Goal: Information Seeking & Learning: Check status

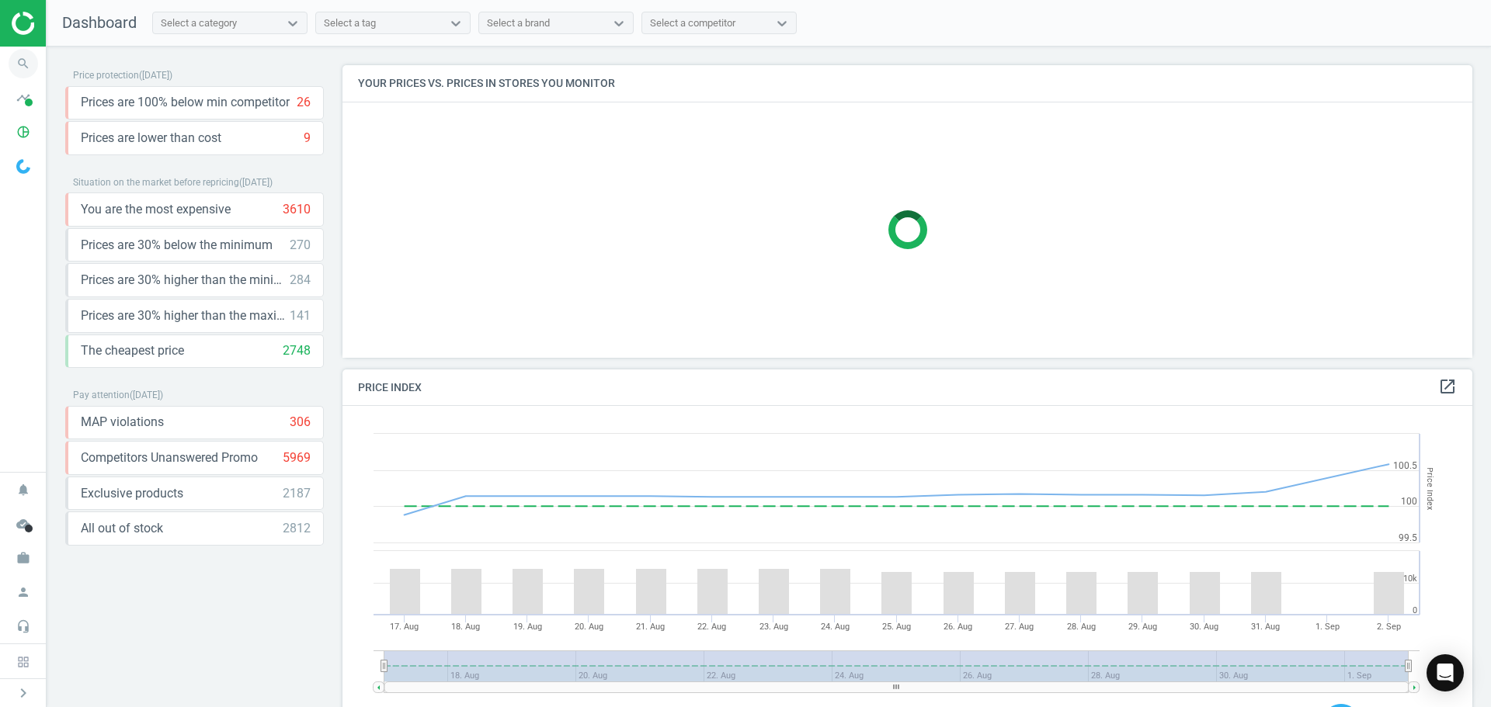
scroll to position [381, 1142]
click at [22, 101] on icon "timeline" at bounding box center [24, 98] width 30 height 30
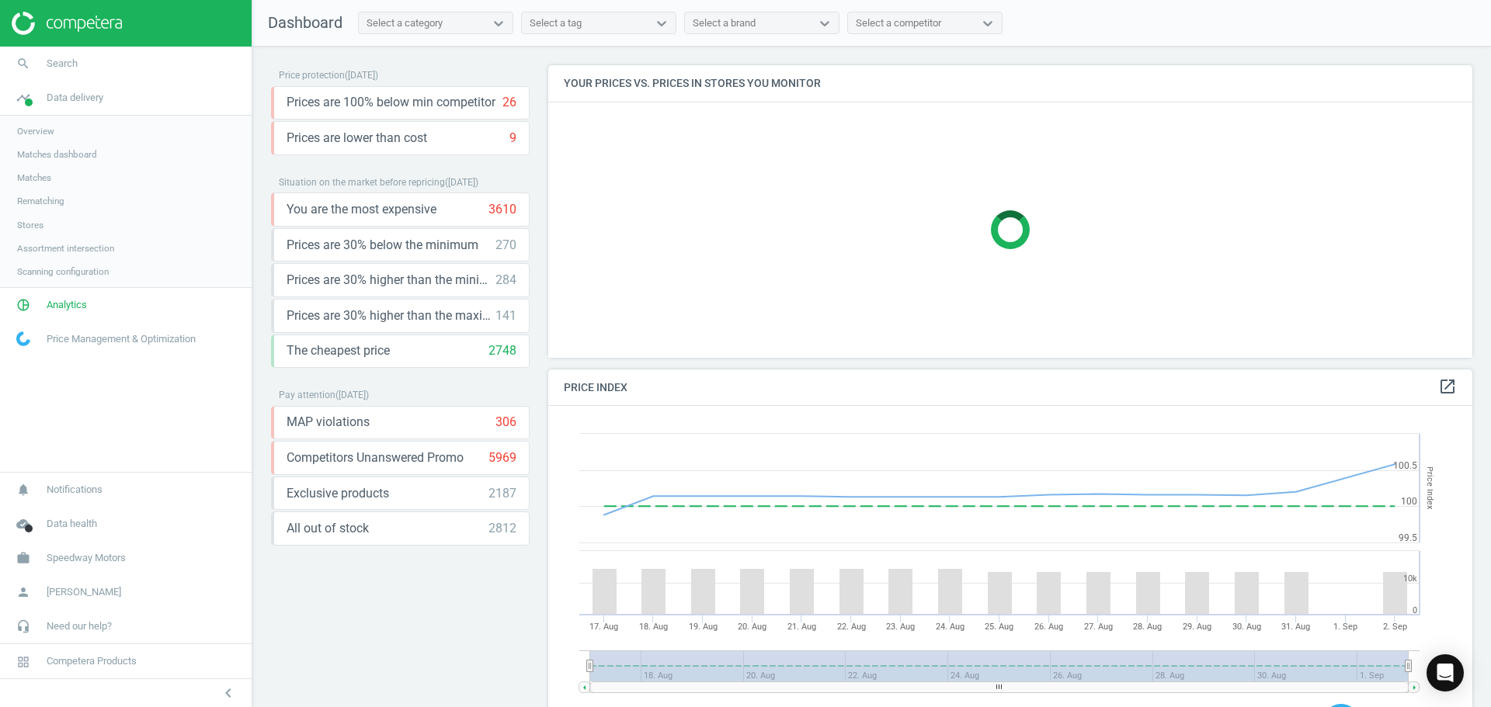
scroll to position [332, 936]
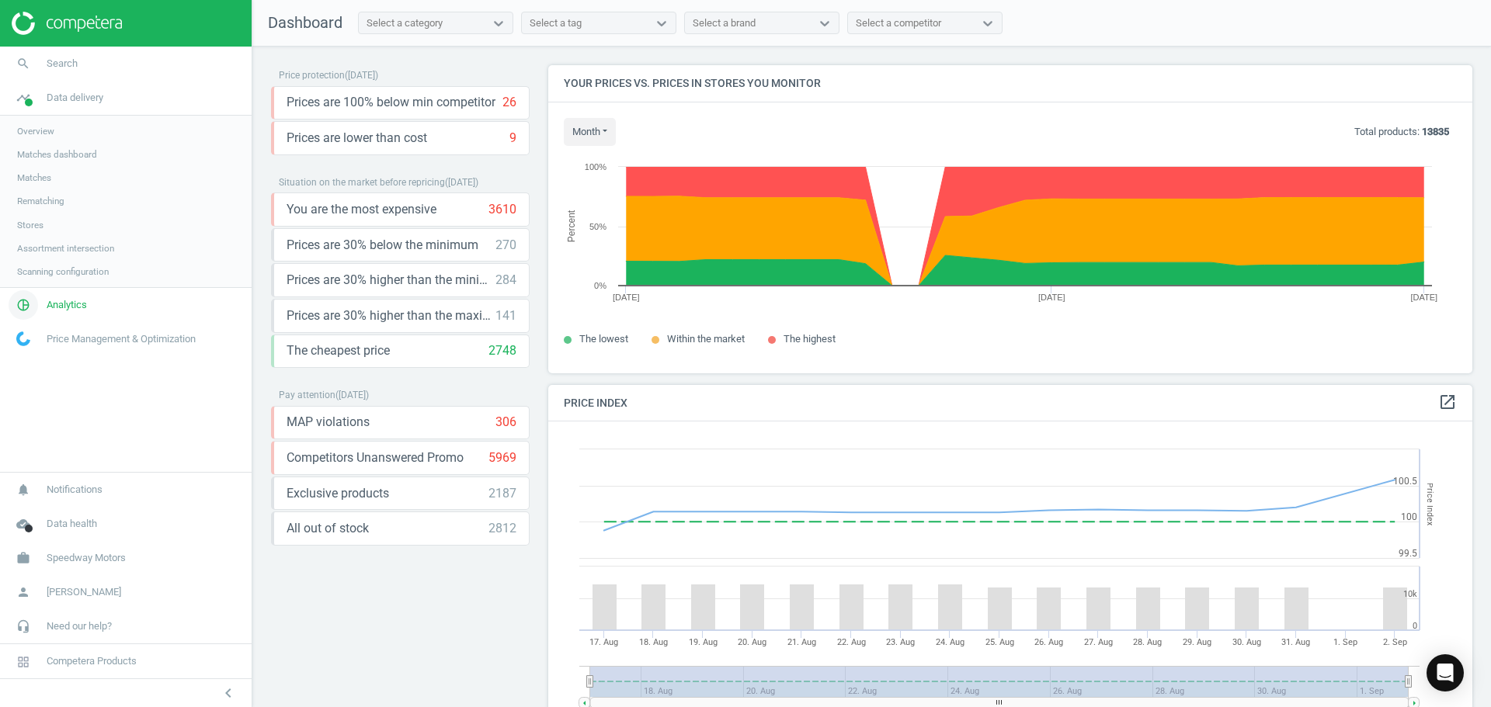
click at [69, 302] on span "Analytics" at bounding box center [67, 305] width 40 height 14
click at [36, 217] on span "Price index" at bounding box center [39, 212] width 44 height 12
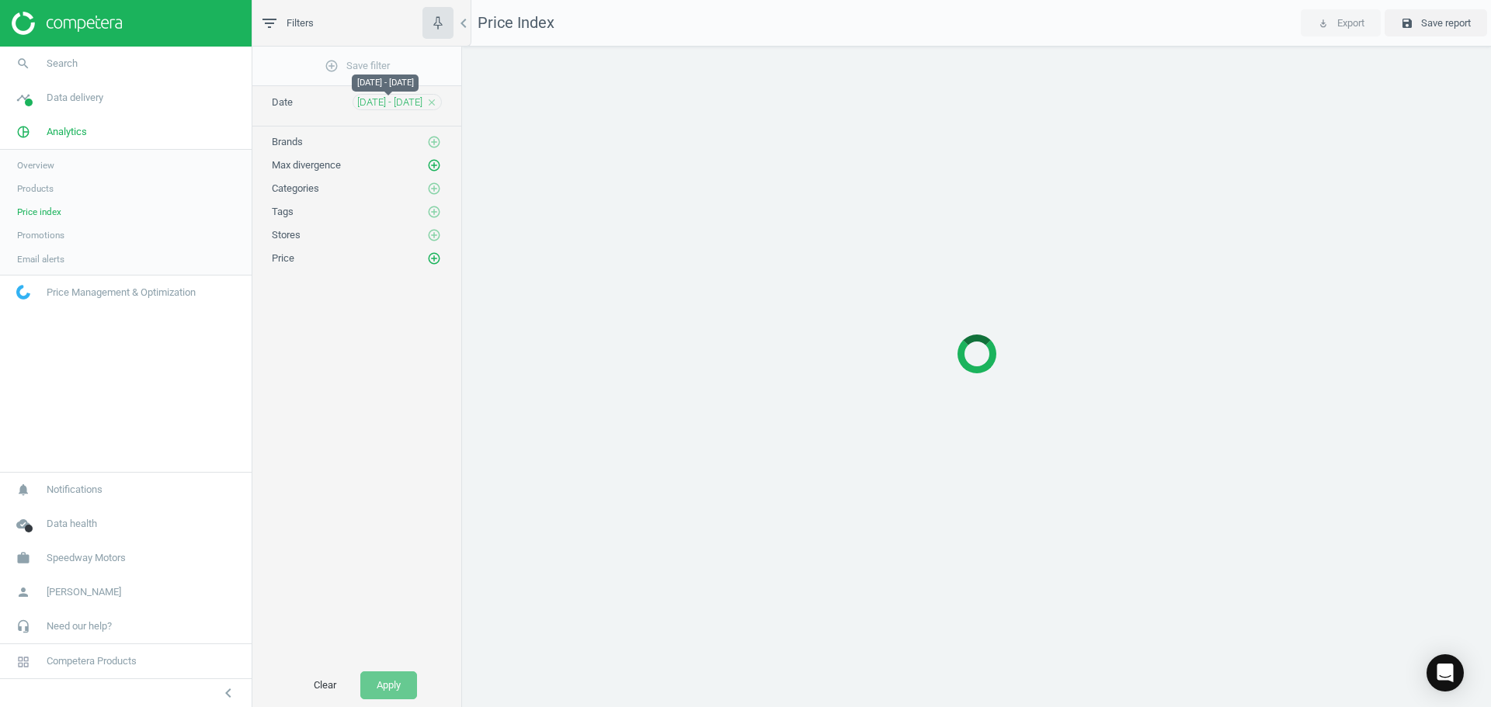
click at [388, 102] on span "[DATE] - [DATE]" at bounding box center [389, 103] width 65 height 14
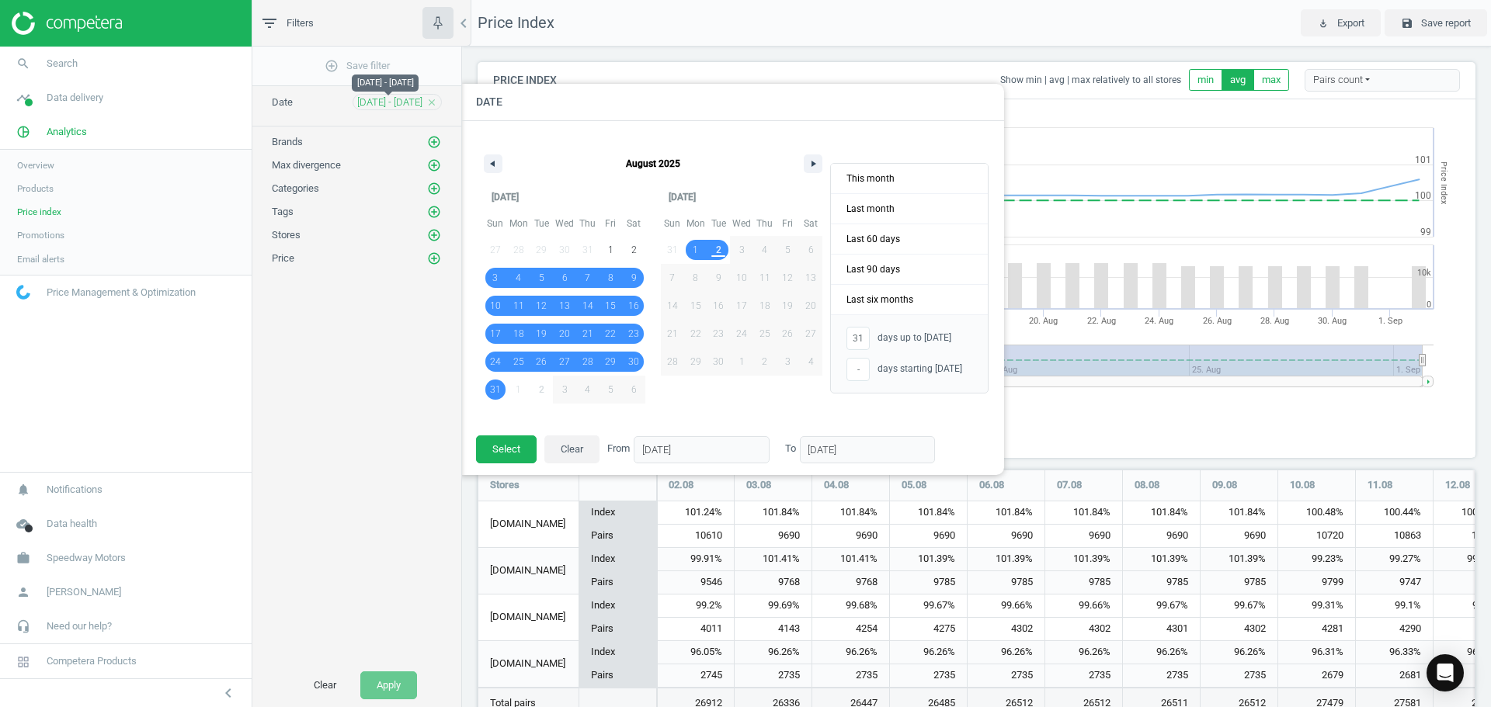
scroll to position [292, 1010]
click at [435, 143] on icon "add_circle_outline" at bounding box center [434, 142] width 14 height 14
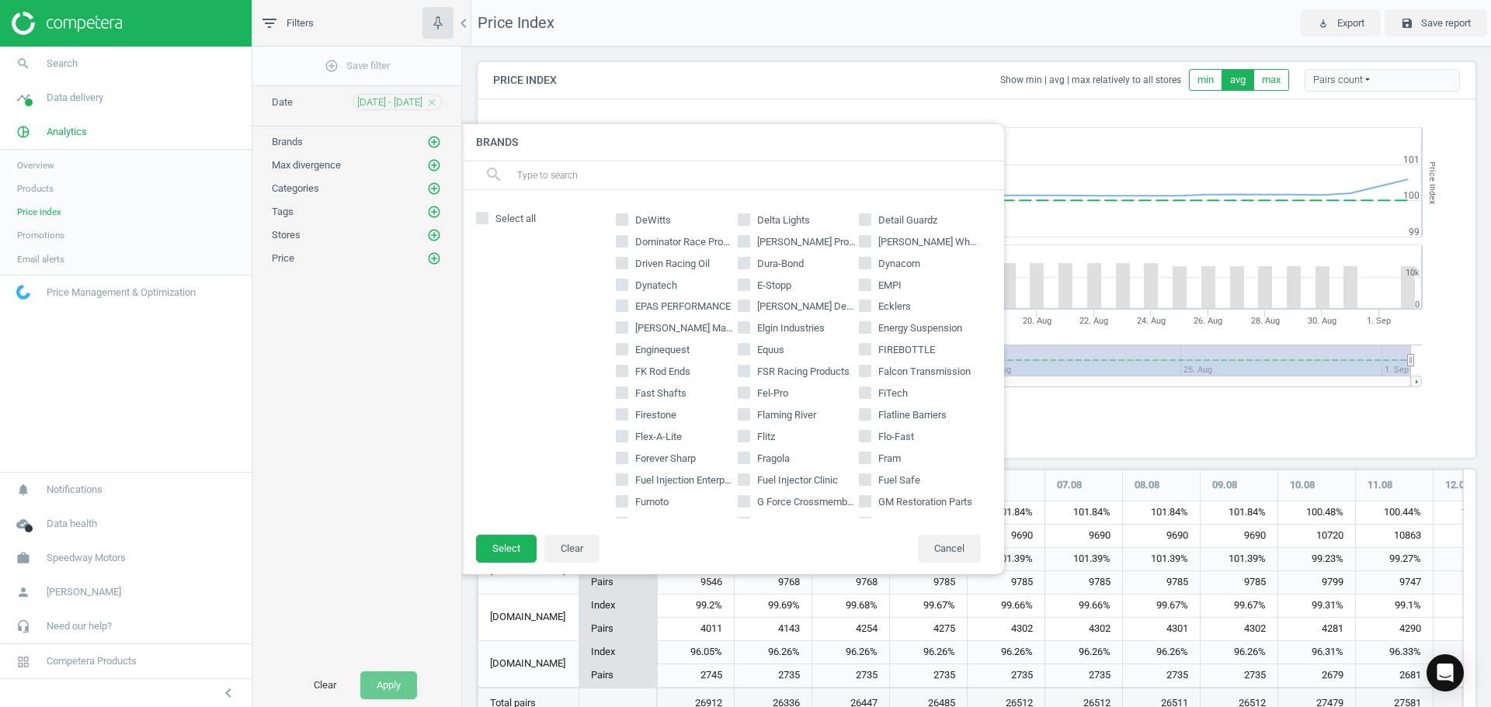
scroll to position [699, 0]
click at [644, 177] on input "text" at bounding box center [754, 175] width 477 height 25
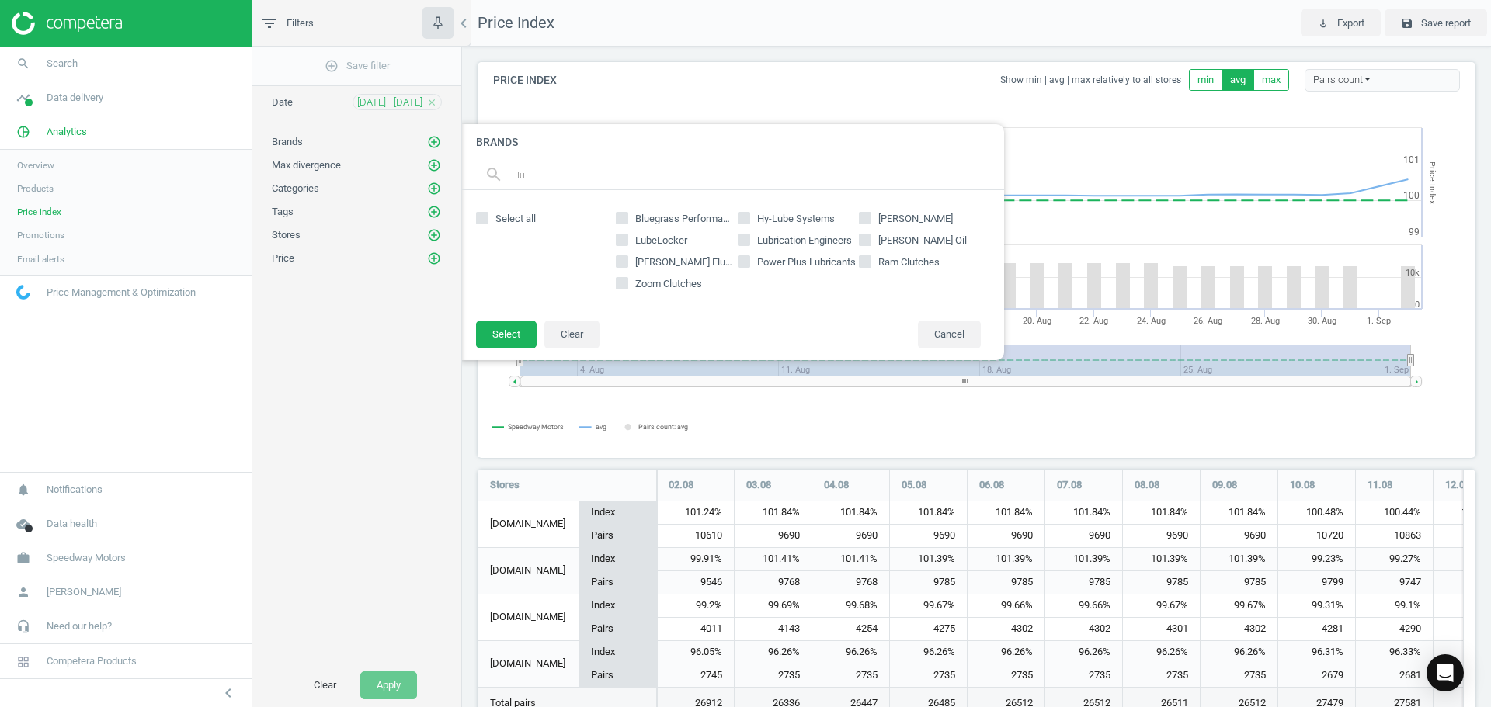
scroll to position [0, 0]
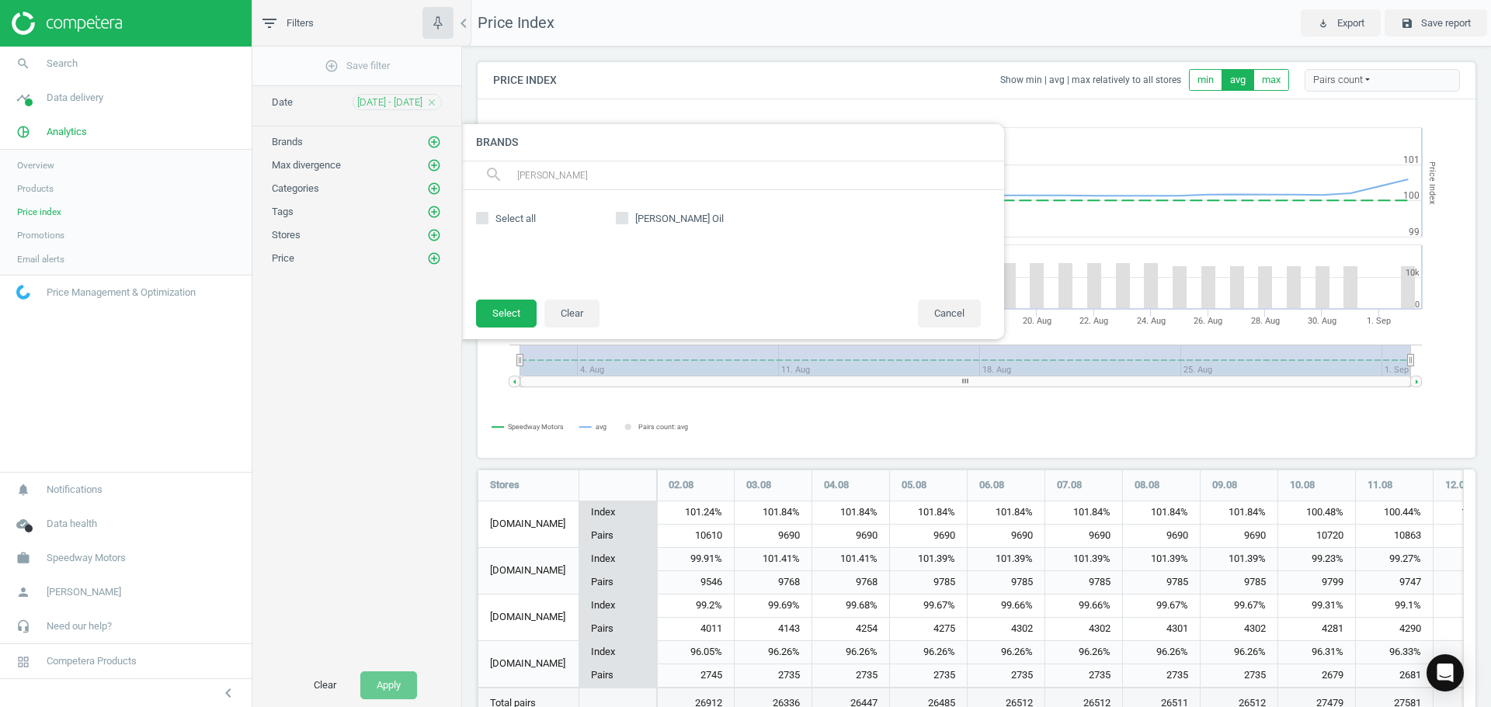
type input "[PERSON_NAME]"
click at [621, 218] on input "[PERSON_NAME] Oil" at bounding box center [622, 218] width 10 height 10
checkbox input "true"
click at [502, 318] on button "Select" at bounding box center [506, 314] width 61 height 28
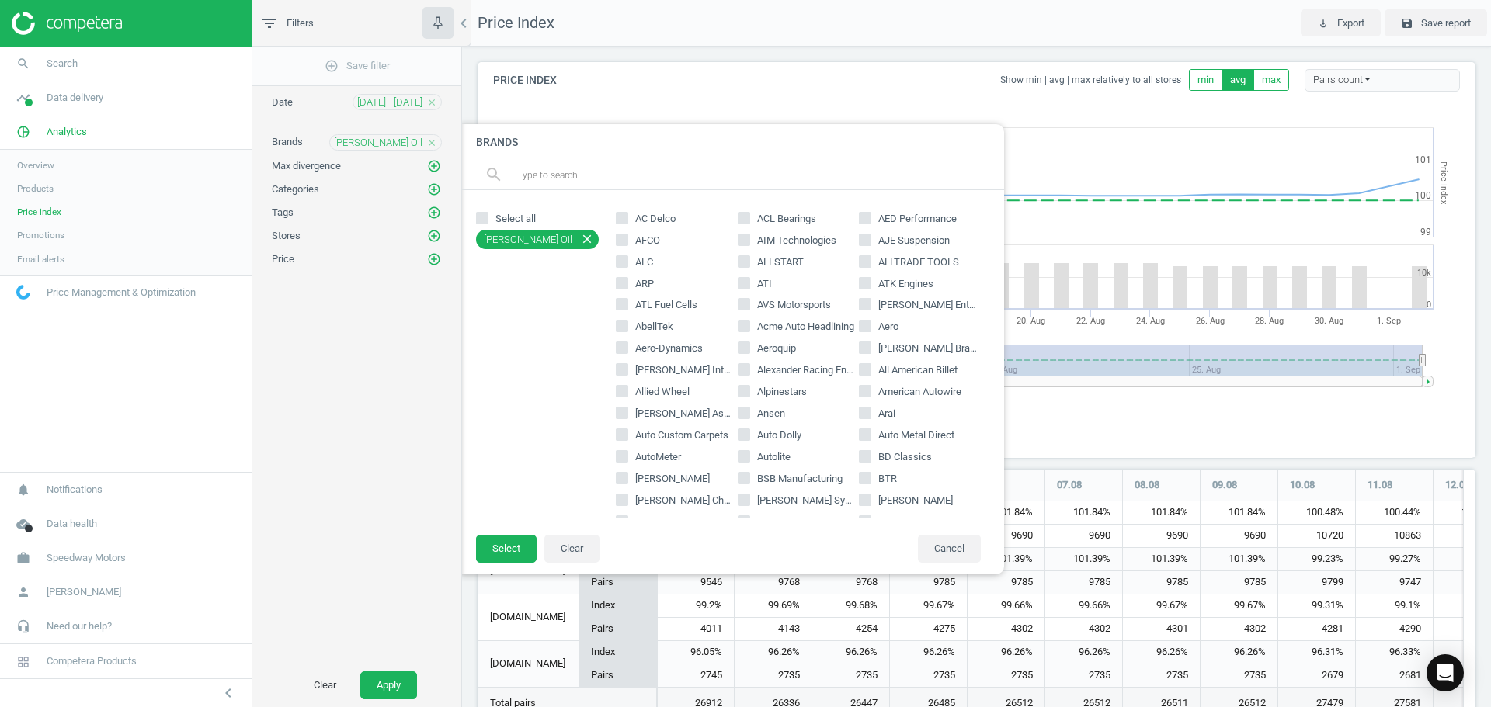
scroll to position [8, 8]
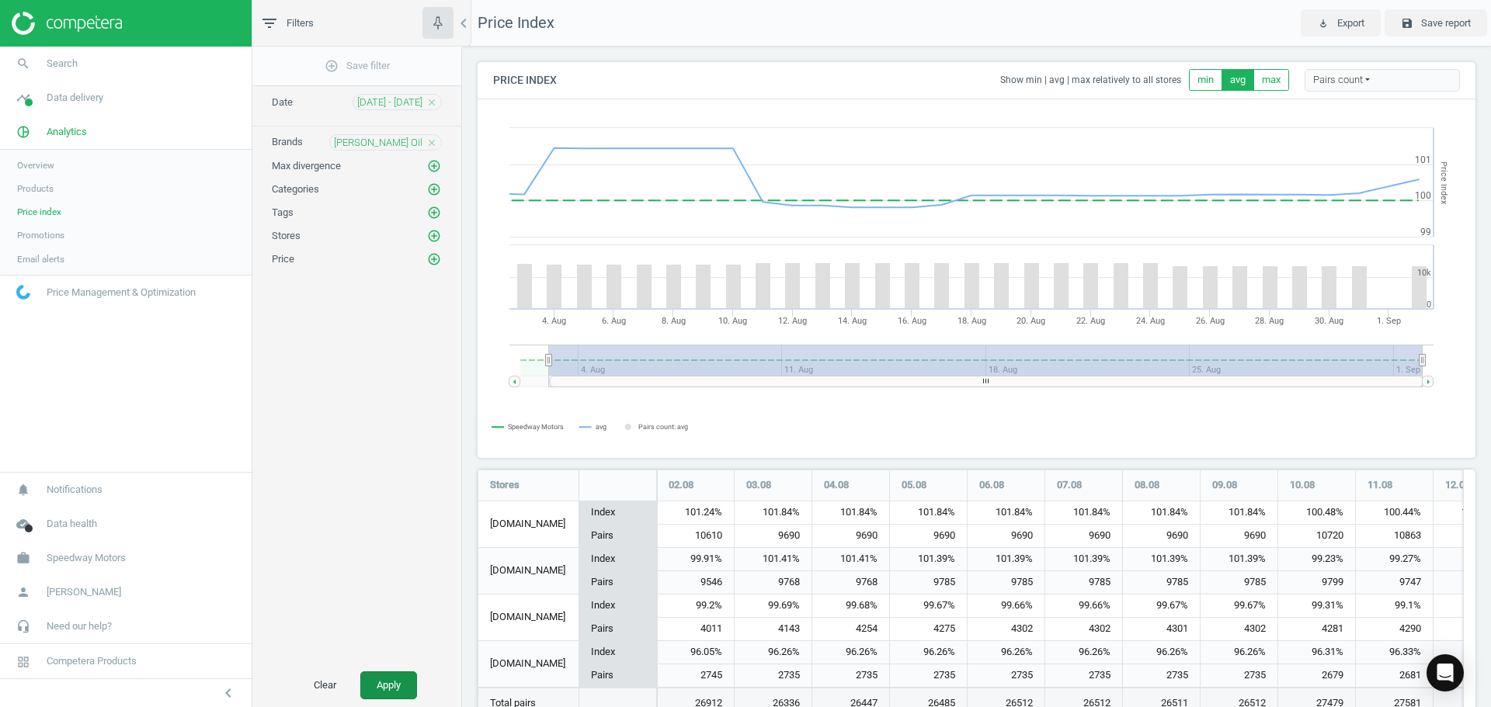
click at [375, 688] on button "Apply" at bounding box center [388, 686] width 57 height 28
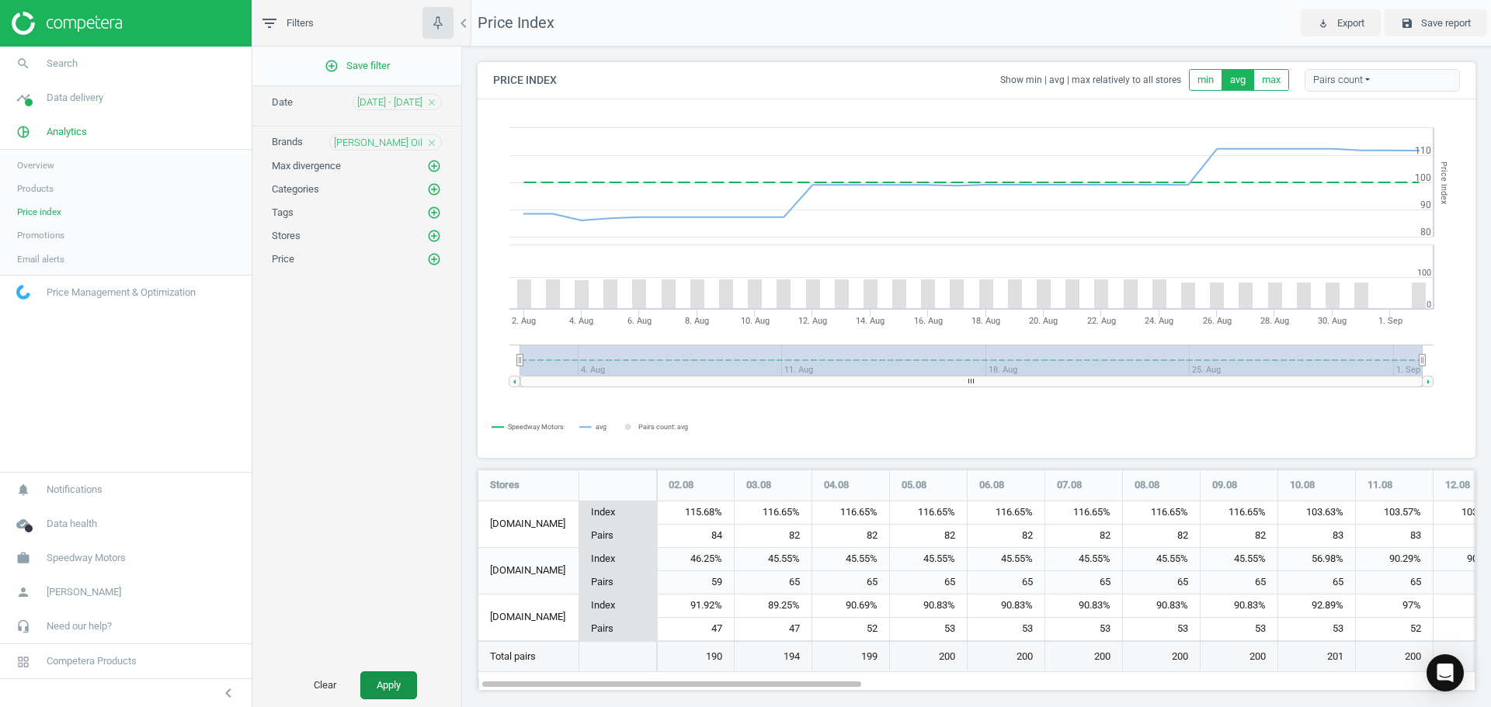
scroll to position [245, 1010]
click at [411, 104] on span "[DATE] - [DATE]" at bounding box center [389, 103] width 65 height 14
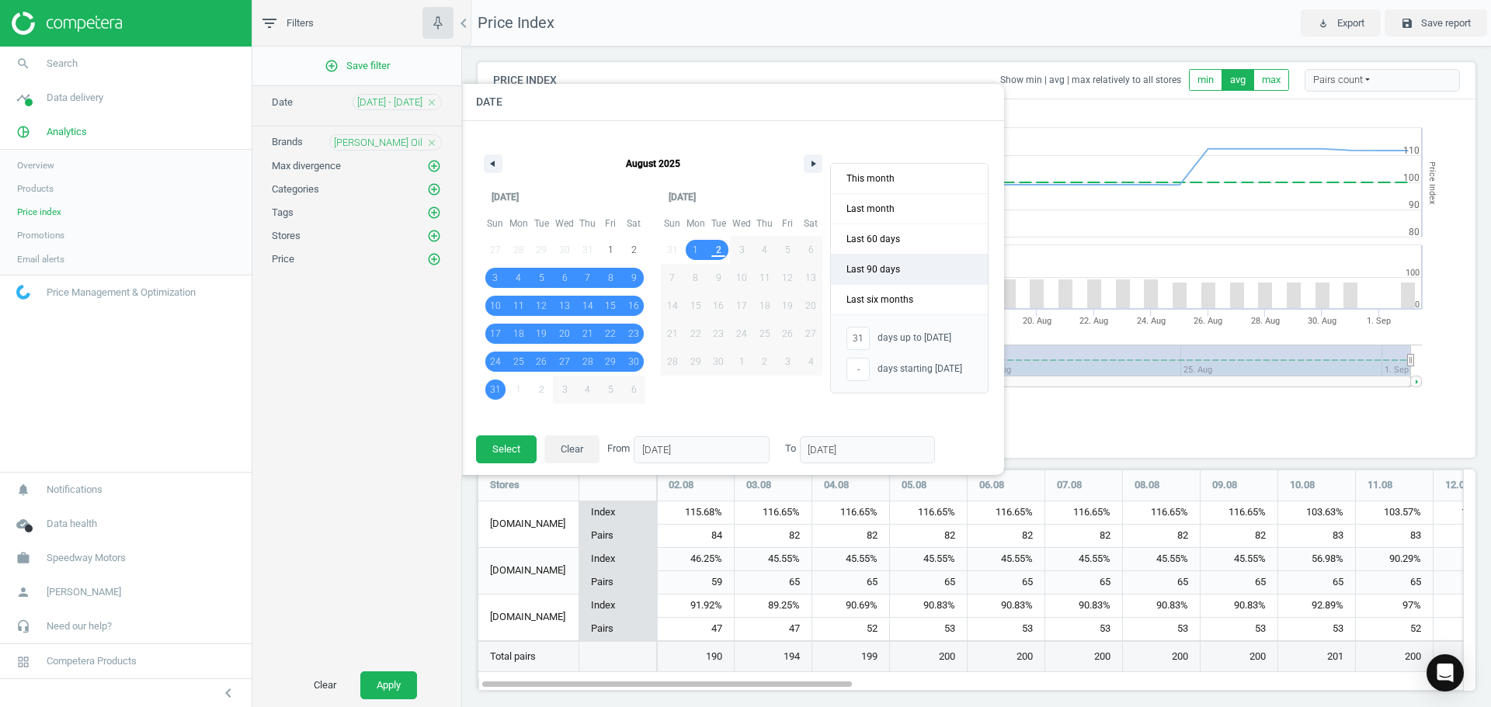
click at [904, 273] on span "Last 90 days" at bounding box center [909, 270] width 157 height 30
type input "-"
type input "[DATE]"
click at [492, 450] on button "Select" at bounding box center [506, 450] width 61 height 28
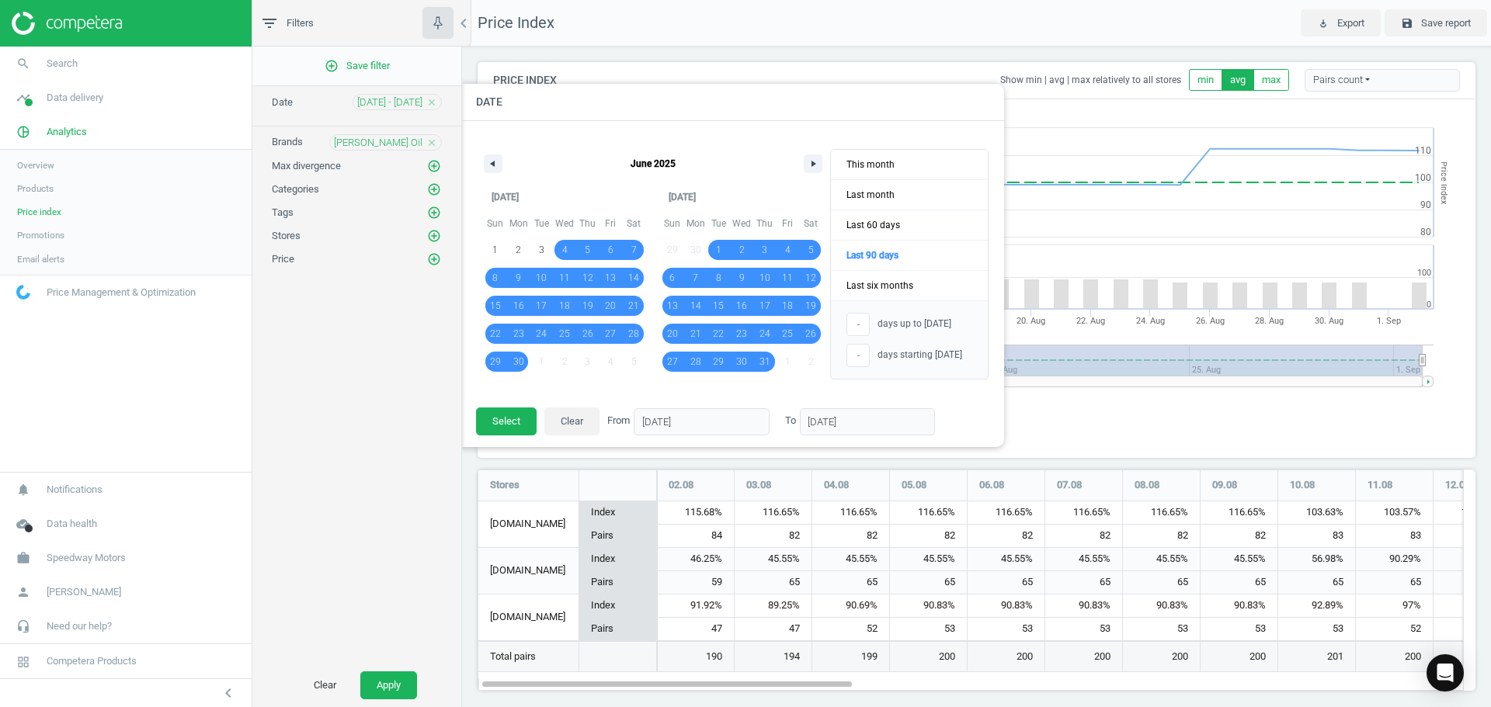
scroll to position [8, 8]
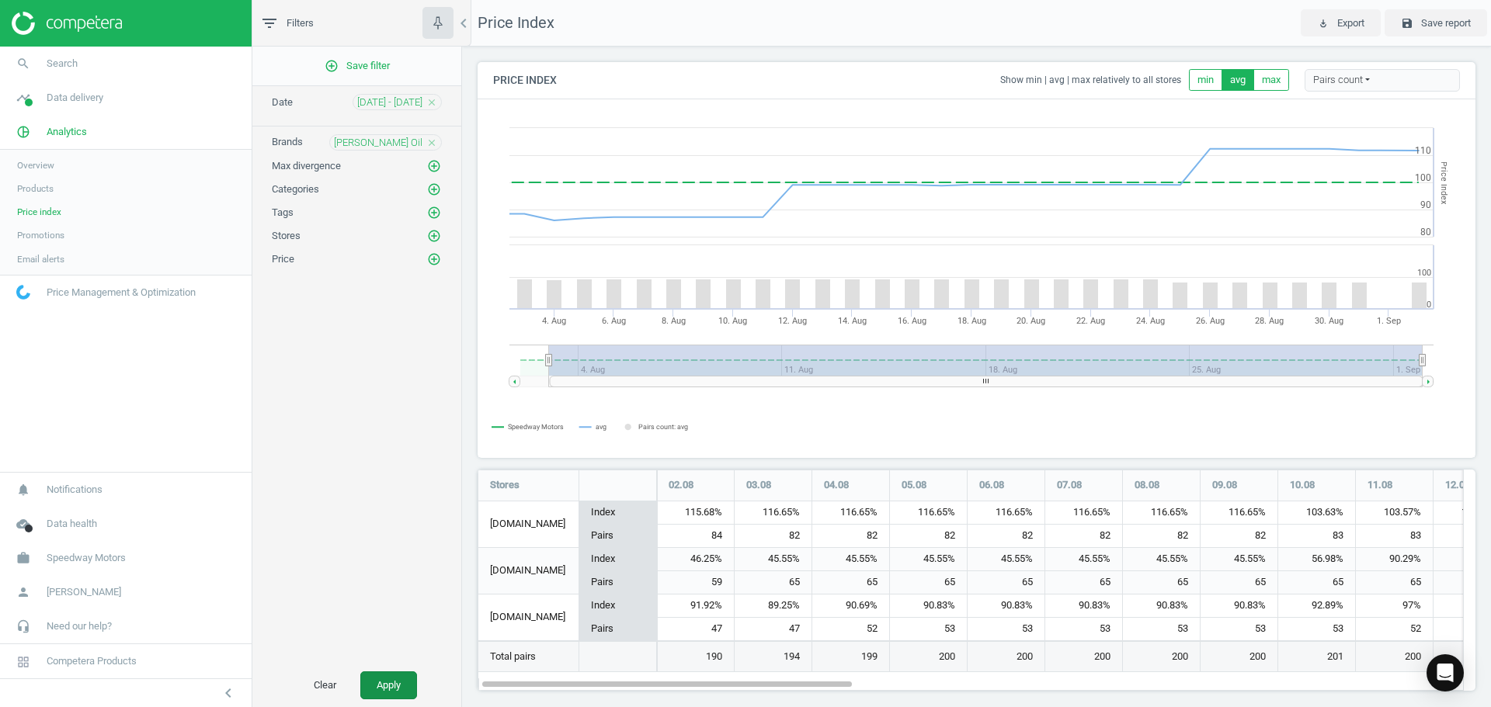
click at [373, 686] on button "Apply" at bounding box center [388, 686] width 57 height 28
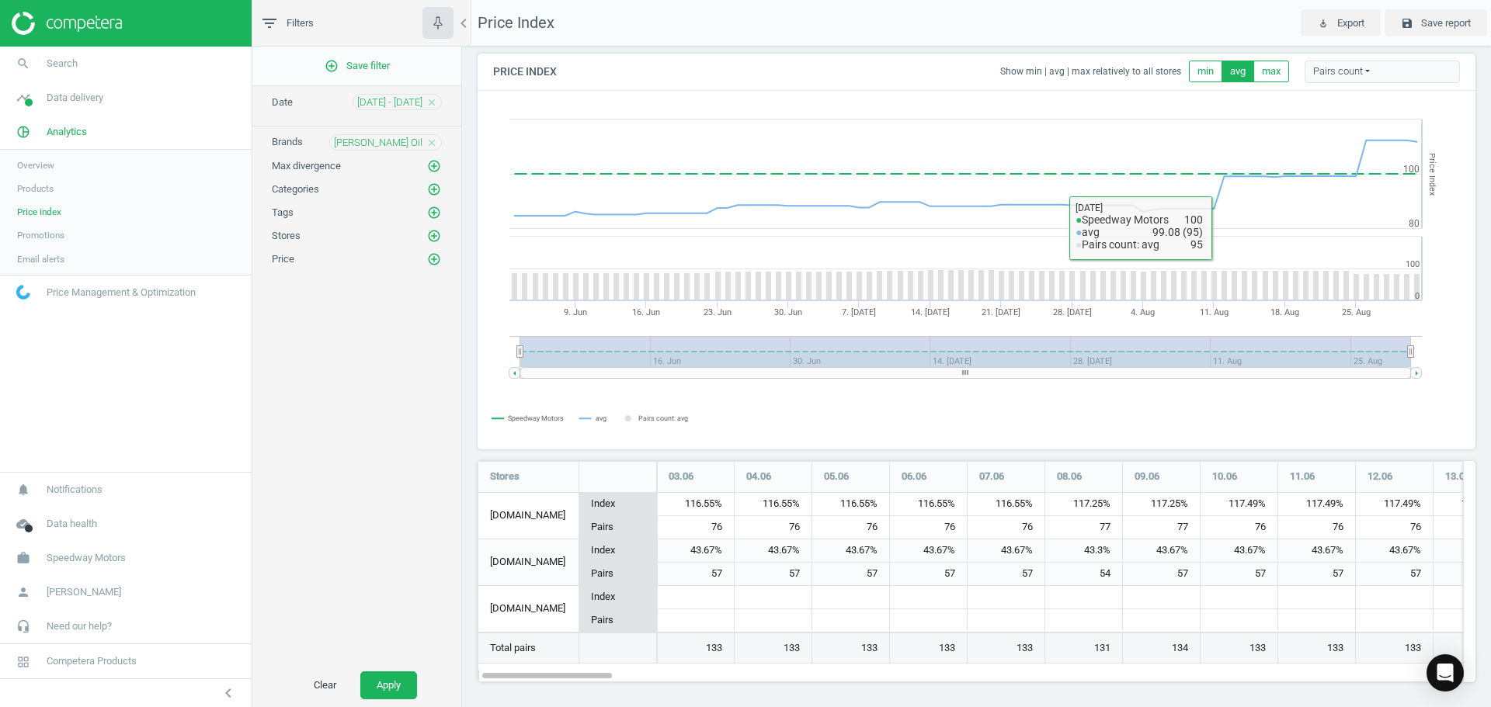
scroll to position [11, 0]
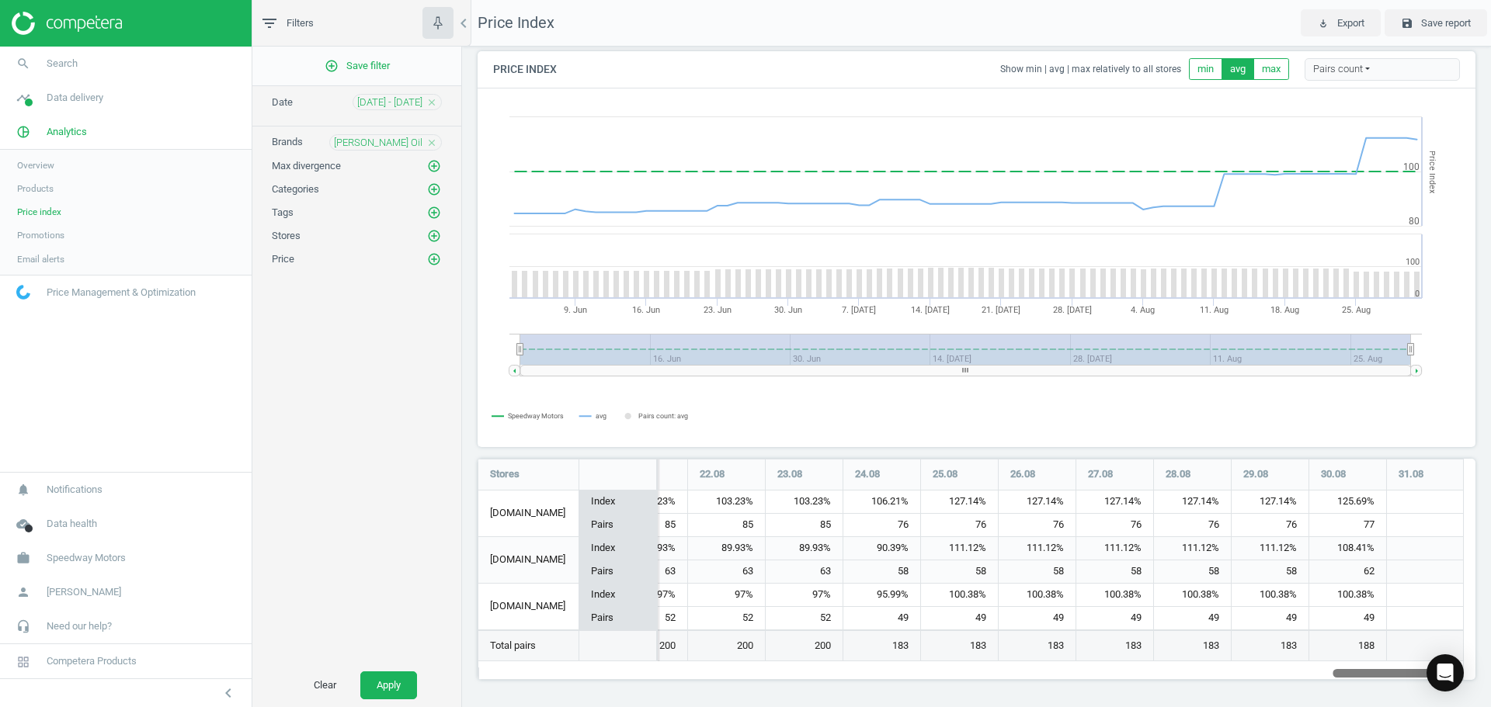
drag, startPoint x: 603, startPoint y: 672, endPoint x: 1670, endPoint y: 614, distance: 1069.3
click at [1490, 614] on html "Group 2 Created with Sketch. ic/cloud_download/grey600 Created with Sketch. gra…" at bounding box center [745, 353] width 1491 height 707
click at [1332, 416] on rect at bounding box center [970, 267] width 985 height 357
